Goal: Task Accomplishment & Management: Use online tool/utility

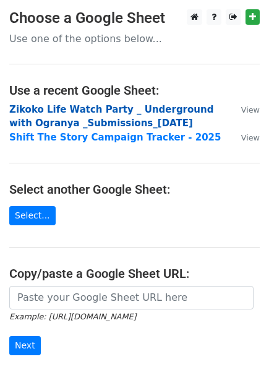
click at [63, 107] on strong "Zikoko Life Watch Party _ Underground with Ogranya _Submissions_[DATE]" at bounding box center [111, 116] width 204 height 25
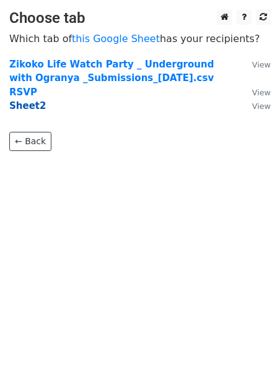
click at [35, 101] on strong "Sheet2" at bounding box center [27, 105] width 37 height 11
